Goal: Transaction & Acquisition: Purchase product/service

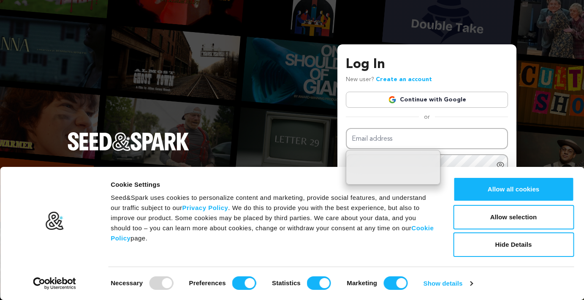
click at [413, 97] on link "Continue with Google" at bounding box center [427, 100] width 162 height 16
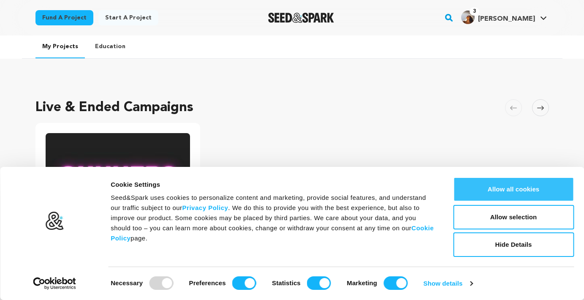
click at [485, 182] on button "Allow all cookies" at bounding box center [513, 189] width 121 height 24
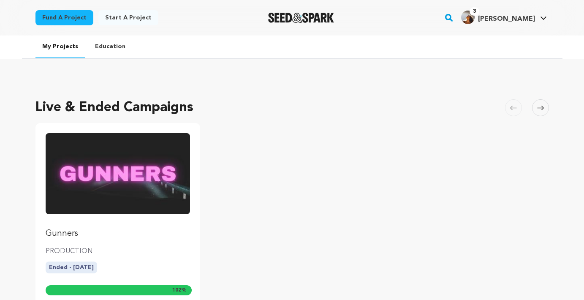
click at [144, 176] on img "Fund Gunners" at bounding box center [118, 173] width 145 height 81
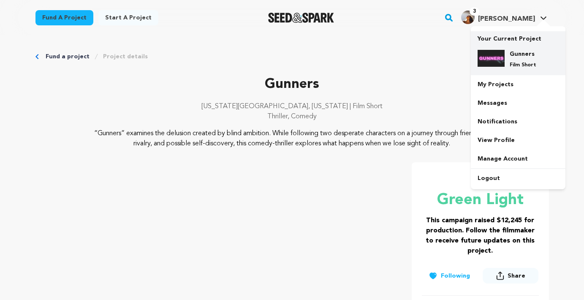
click at [500, 62] on img at bounding box center [490, 58] width 27 height 17
